Goal: Find specific page/section: Find specific page/section

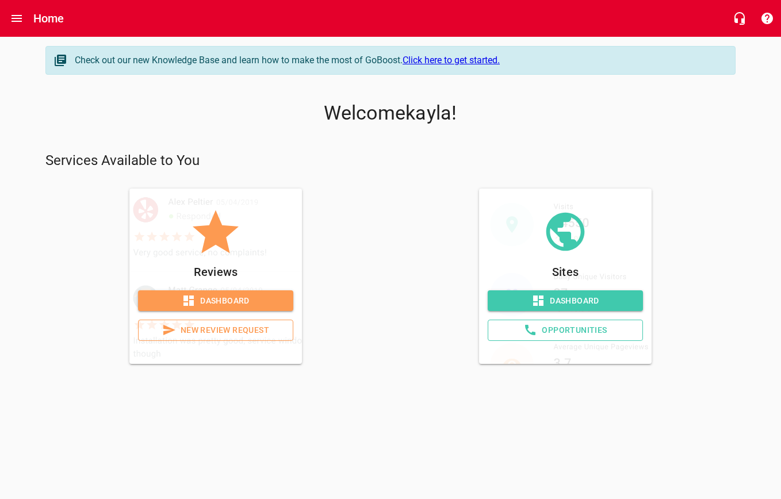
click at [264, 300] on span "Dashboard" at bounding box center [215, 301] width 137 height 14
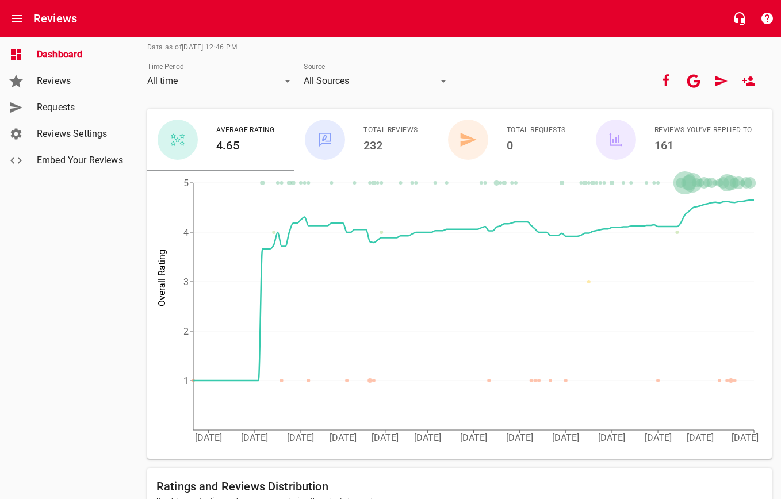
scroll to position [62, 0]
